Goal: Navigation & Orientation: Understand site structure

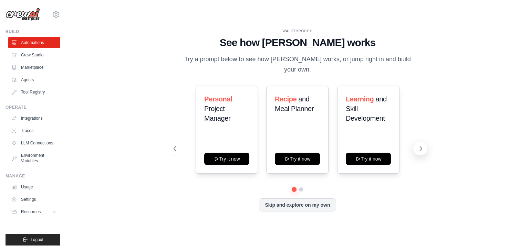
click at [420, 147] on icon at bounding box center [421, 149] width 2 height 4
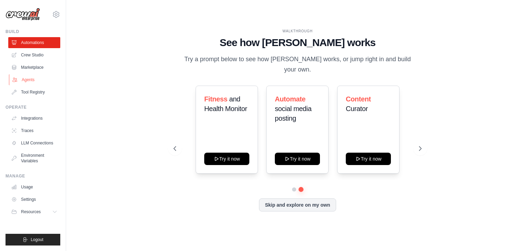
click at [34, 79] on link "Agents" at bounding box center [35, 79] width 52 height 11
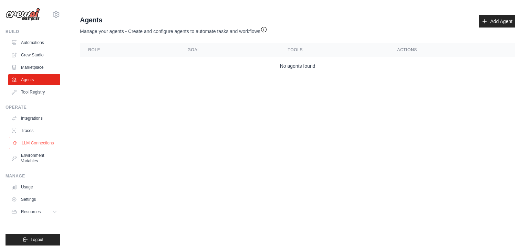
click at [44, 140] on link "LLM Connections" at bounding box center [35, 143] width 52 height 11
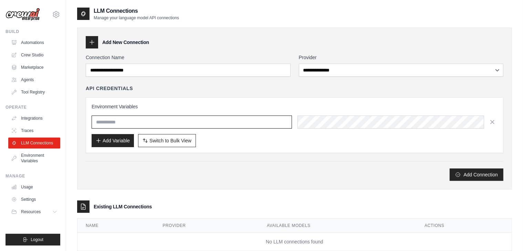
click at [136, 121] on input "text" at bounding box center [192, 122] width 200 height 13
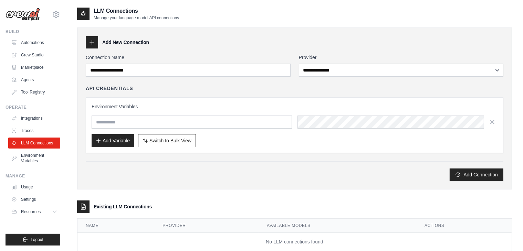
click at [192, 178] on div "Add Connection" at bounding box center [295, 175] width 418 height 12
click at [39, 127] on link "Traces" at bounding box center [35, 130] width 52 height 11
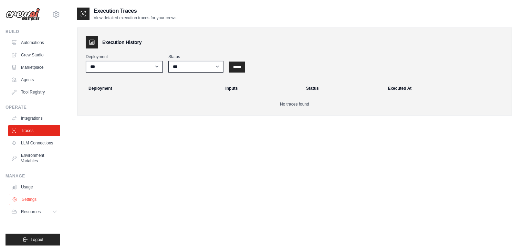
scroll to position [14, 0]
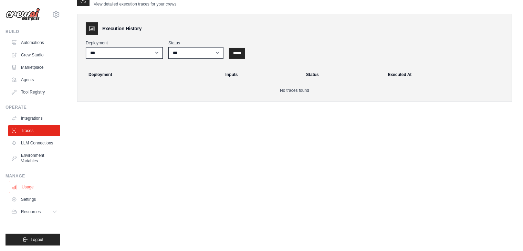
click at [40, 185] on link "Usage" at bounding box center [35, 187] width 52 height 11
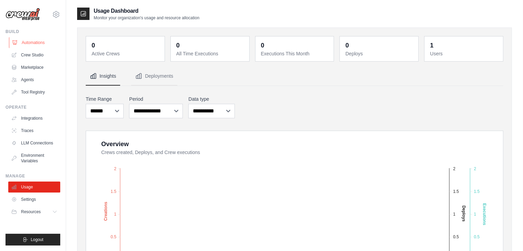
click at [35, 48] on link "Automations" at bounding box center [35, 42] width 52 height 11
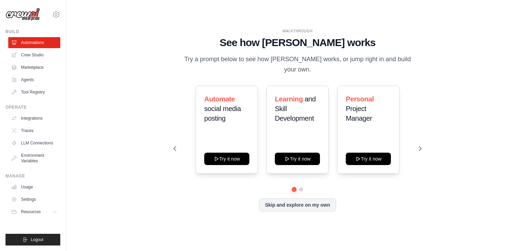
click at [25, 17] on img at bounding box center [23, 14] width 34 height 13
click at [21, 14] on img at bounding box center [23, 14] width 34 height 13
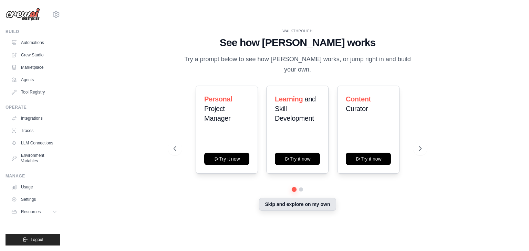
click at [301, 198] on button "Skip and explore on my own" at bounding box center [297, 204] width 77 height 13
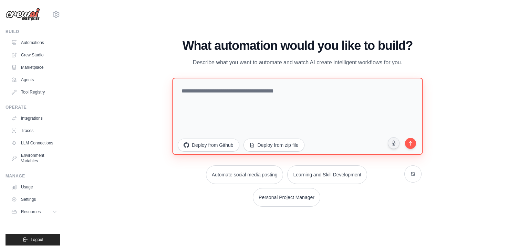
click at [245, 96] on textarea at bounding box center [297, 116] width 250 height 77
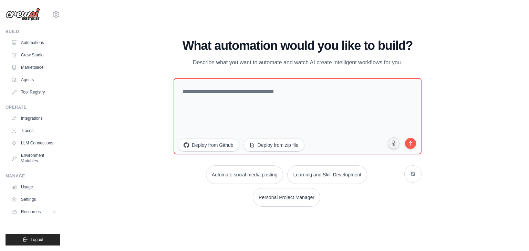
click at [163, 98] on div "WALKTHROUGH See how CrewAI works Try a prompt below to see how CrewAI works, or…" at bounding box center [297, 126] width 441 height 238
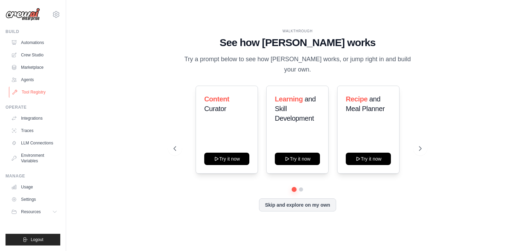
click at [32, 93] on link "Tool Registry" at bounding box center [35, 92] width 52 height 11
